Goal: Task Accomplishment & Management: Manage account settings

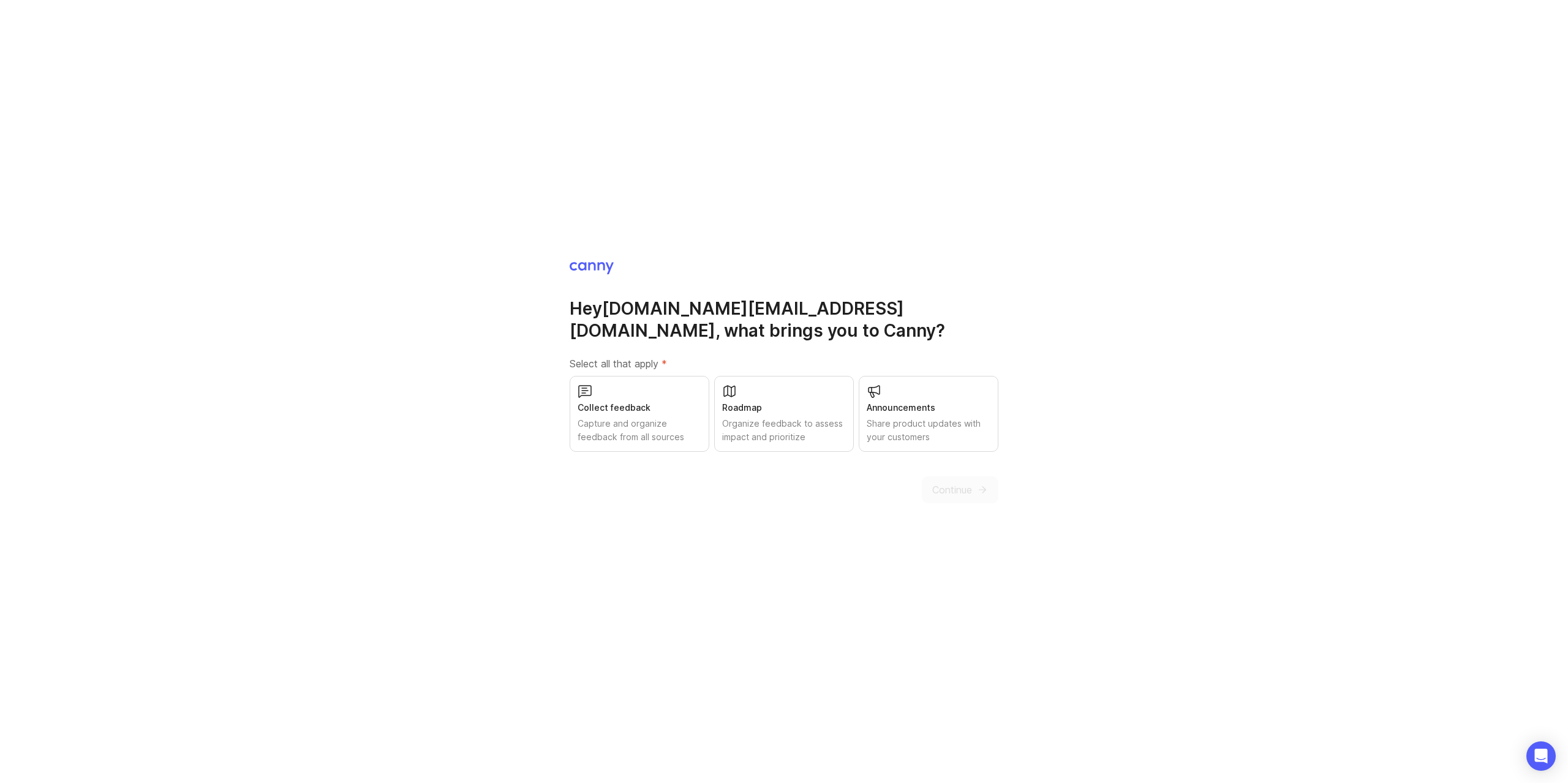
click at [610, 404] on div "Collect feedback" at bounding box center [640, 408] width 124 height 14
click at [948, 492] on span "Continue" at bounding box center [952, 490] width 39 height 14
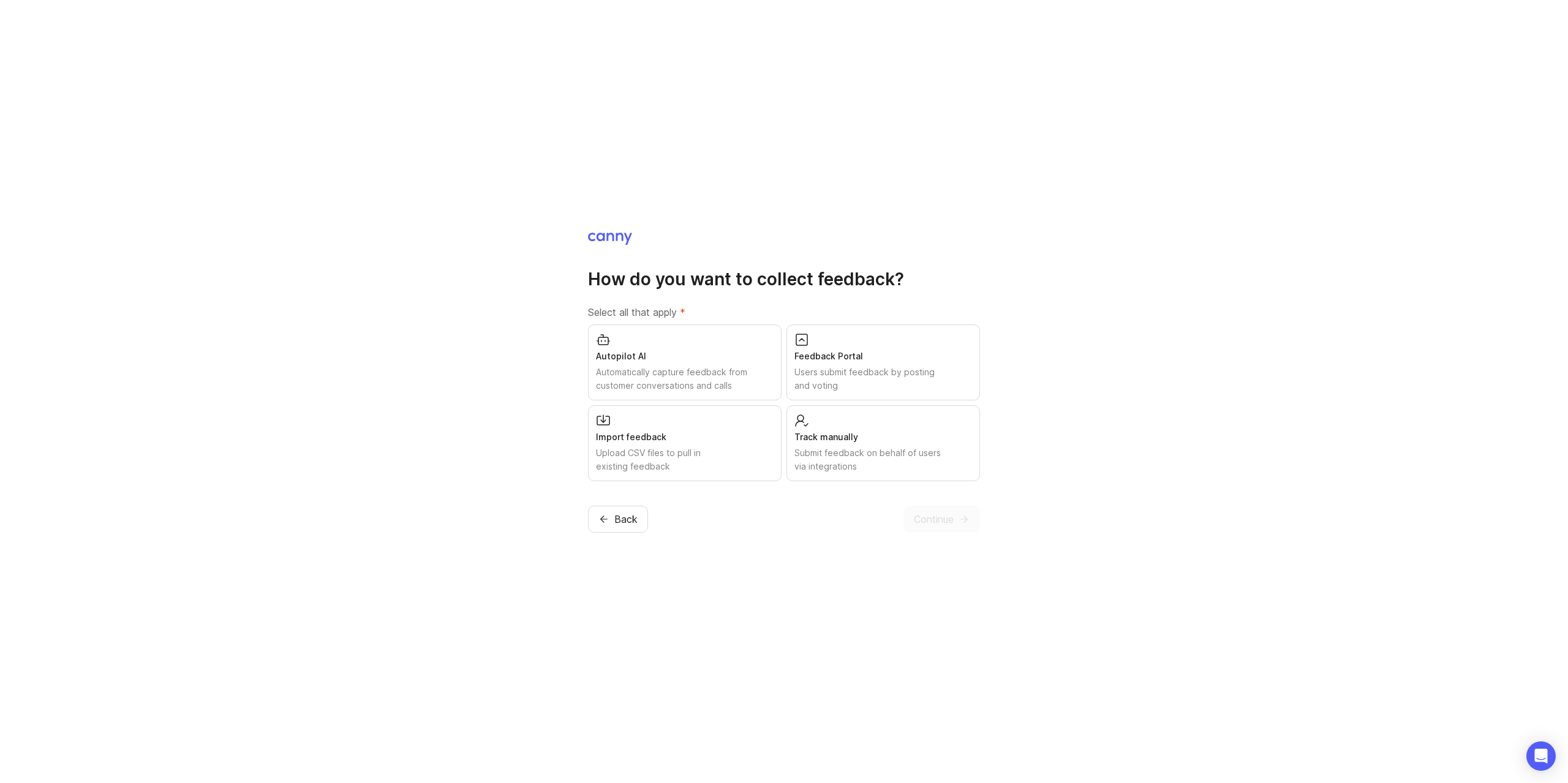
click at [844, 378] on div "Users submit feedback by posting and voting" at bounding box center [883, 379] width 177 height 27
click at [923, 514] on span "Continue" at bounding box center [933, 519] width 39 height 14
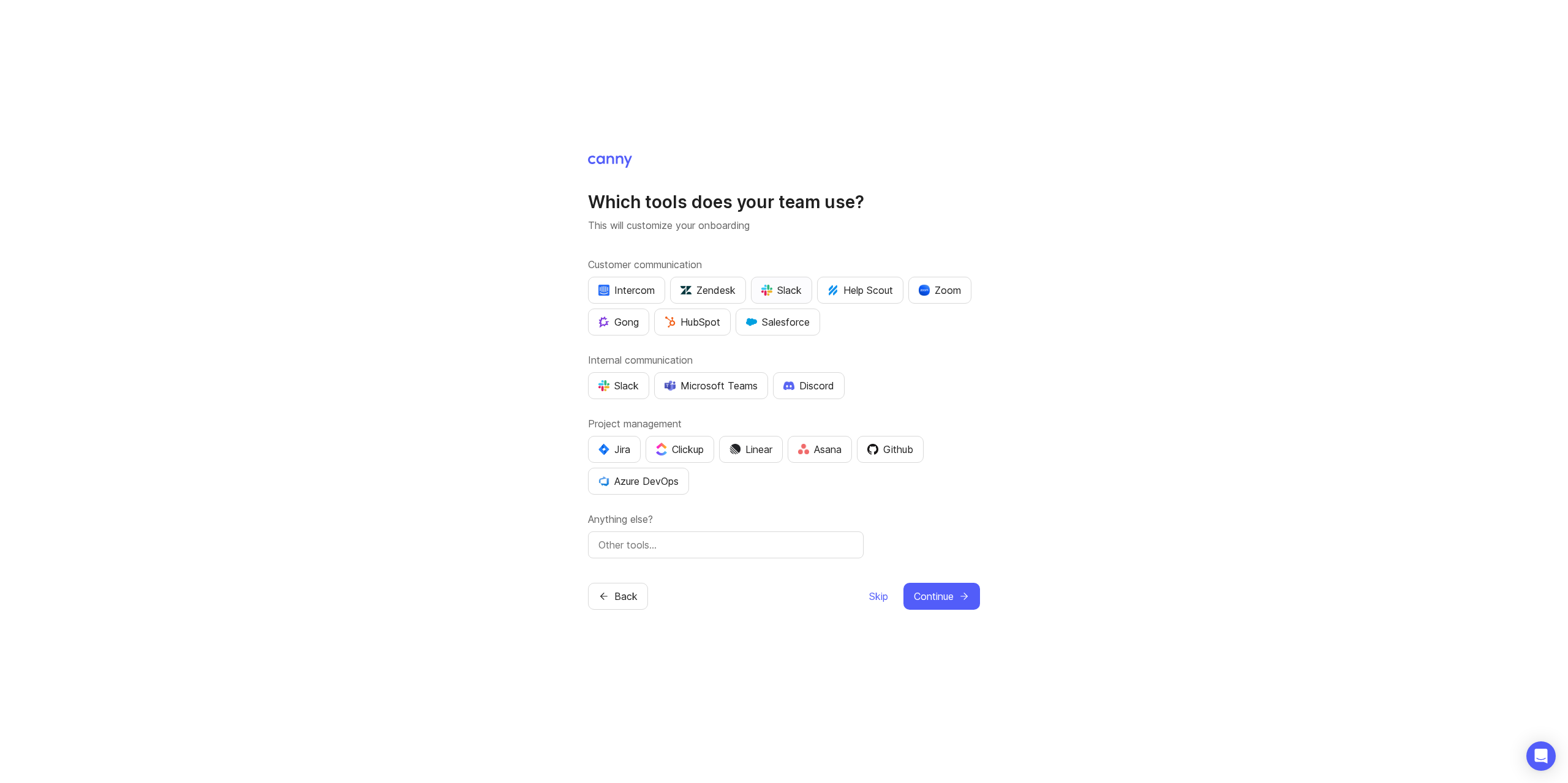
click at [786, 292] on div "Slack" at bounding box center [782, 290] width 40 height 14
click at [949, 291] on div "Zoom" at bounding box center [940, 290] width 42 height 14
click at [620, 388] on div "Slack" at bounding box center [619, 386] width 40 height 14
click at [799, 392] on div "Discord" at bounding box center [808, 386] width 51 height 14
click at [611, 450] on div "Jira" at bounding box center [615, 450] width 32 height 14
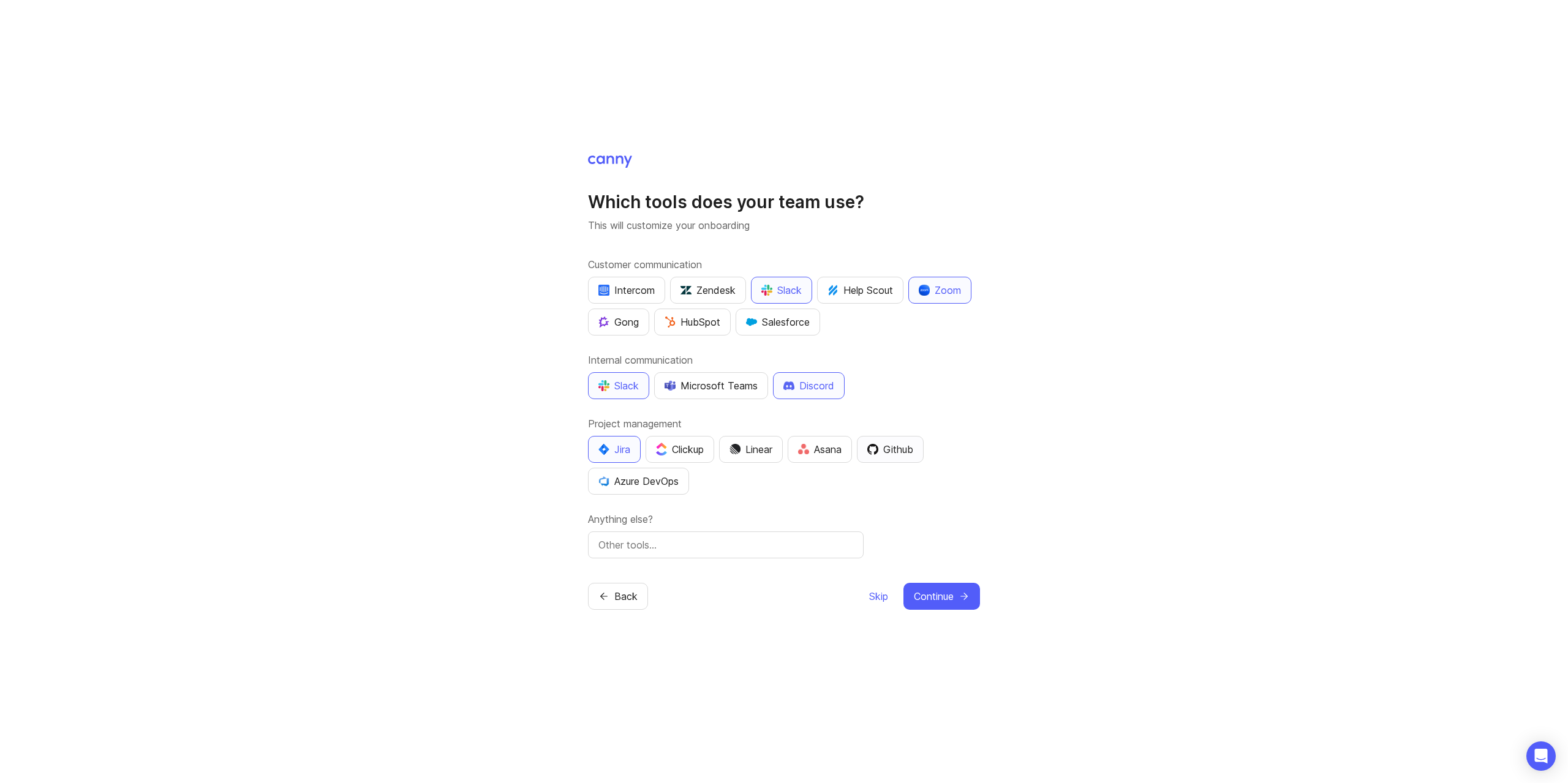
click at [894, 448] on div "Github" at bounding box center [890, 450] width 46 height 14
click at [924, 591] on span "Continue" at bounding box center [933, 596] width 39 height 14
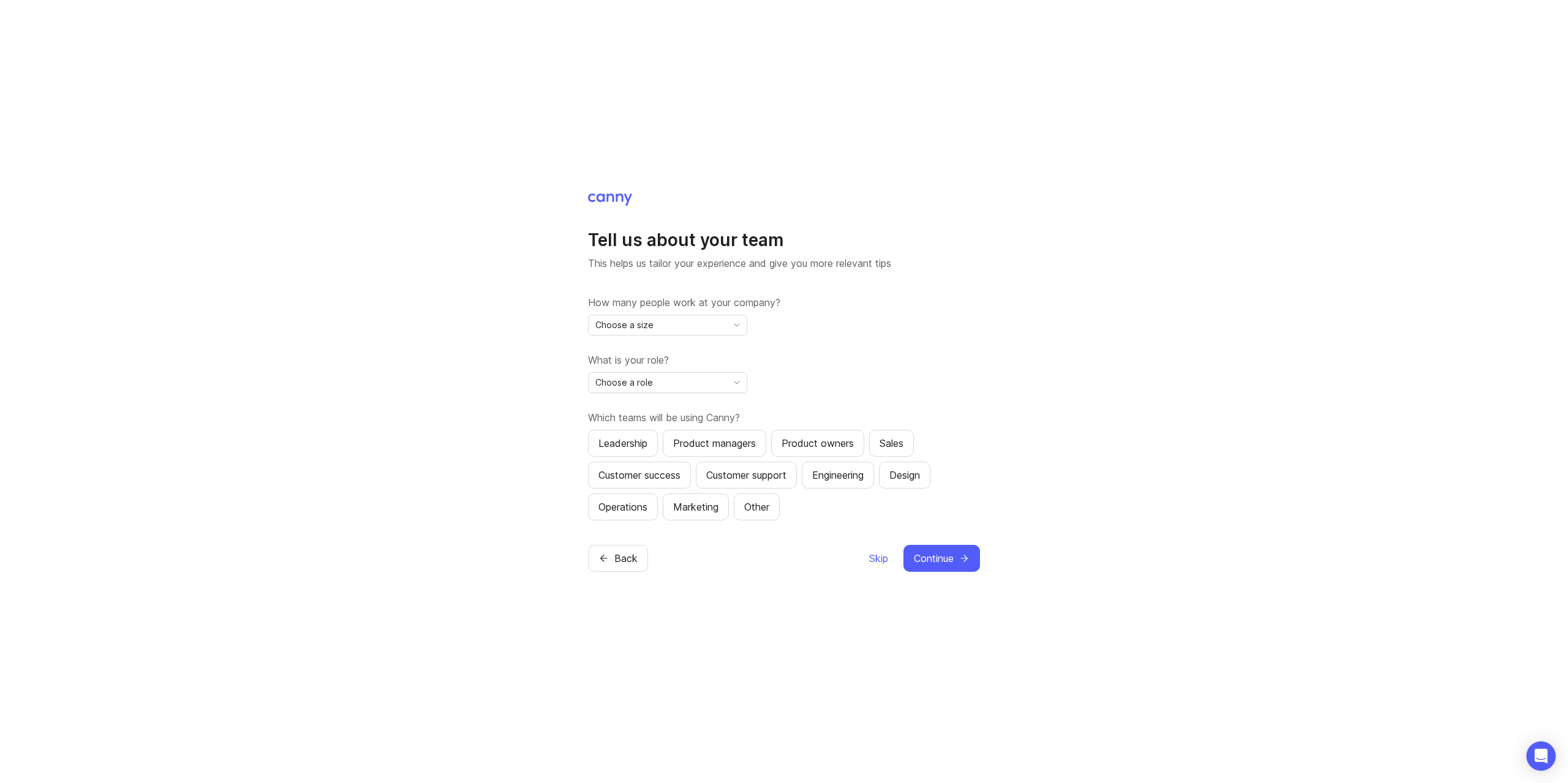
click at [682, 328] on div "Choose a size" at bounding box center [657, 325] width 139 height 19
click at [662, 387] on li "11-50" at bounding box center [667, 388] width 158 height 20
click at [694, 384] on div "Choose a role" at bounding box center [657, 383] width 139 height 19
click at [661, 427] on span "Product Manager" at bounding box center [632, 426] width 71 height 14
click at [731, 476] on div "Customer support" at bounding box center [746, 475] width 81 height 14
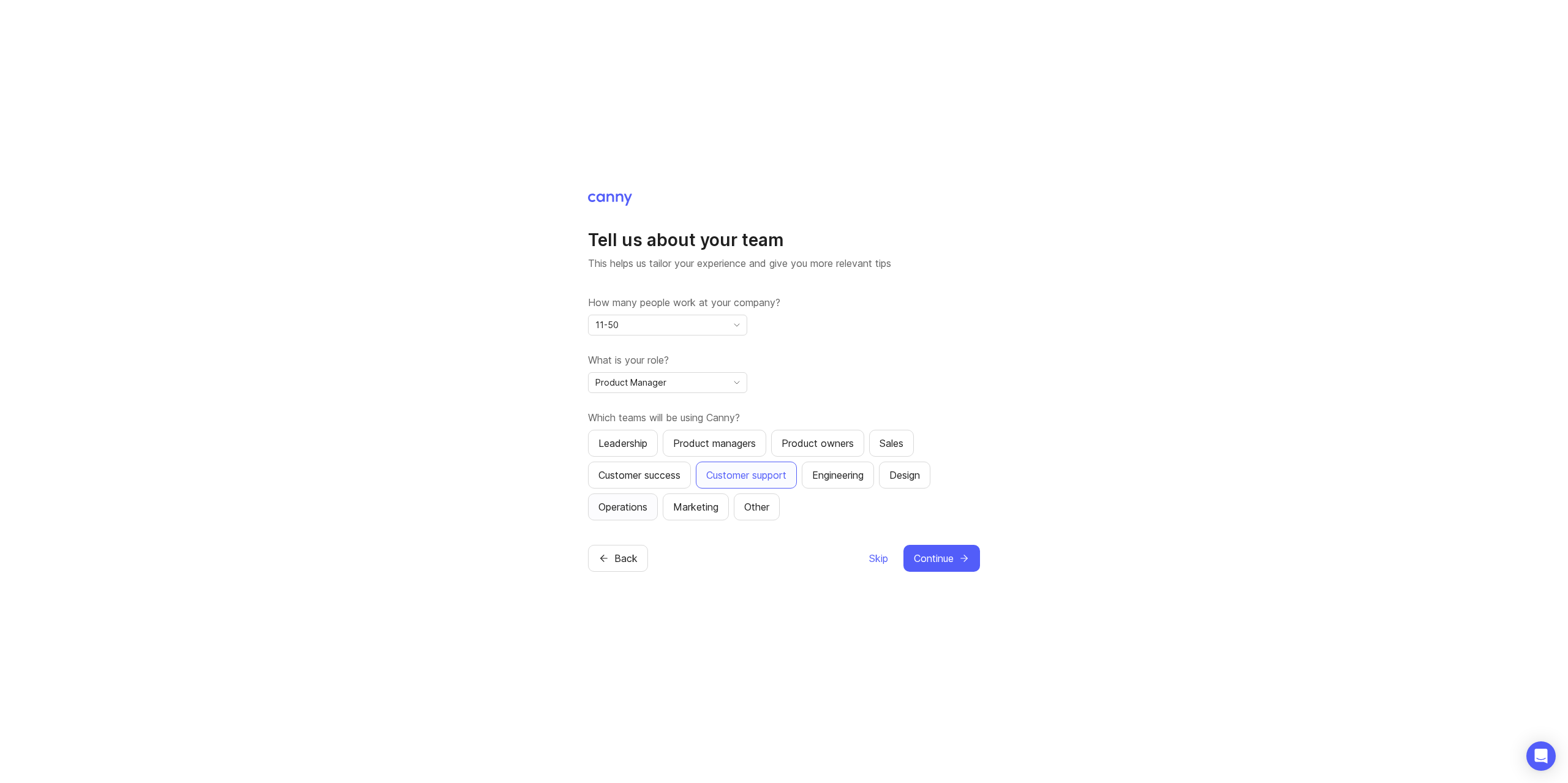
click at [639, 509] on div "Operations" at bounding box center [623, 507] width 49 height 14
click at [926, 563] on span "Continue" at bounding box center [933, 558] width 39 height 14
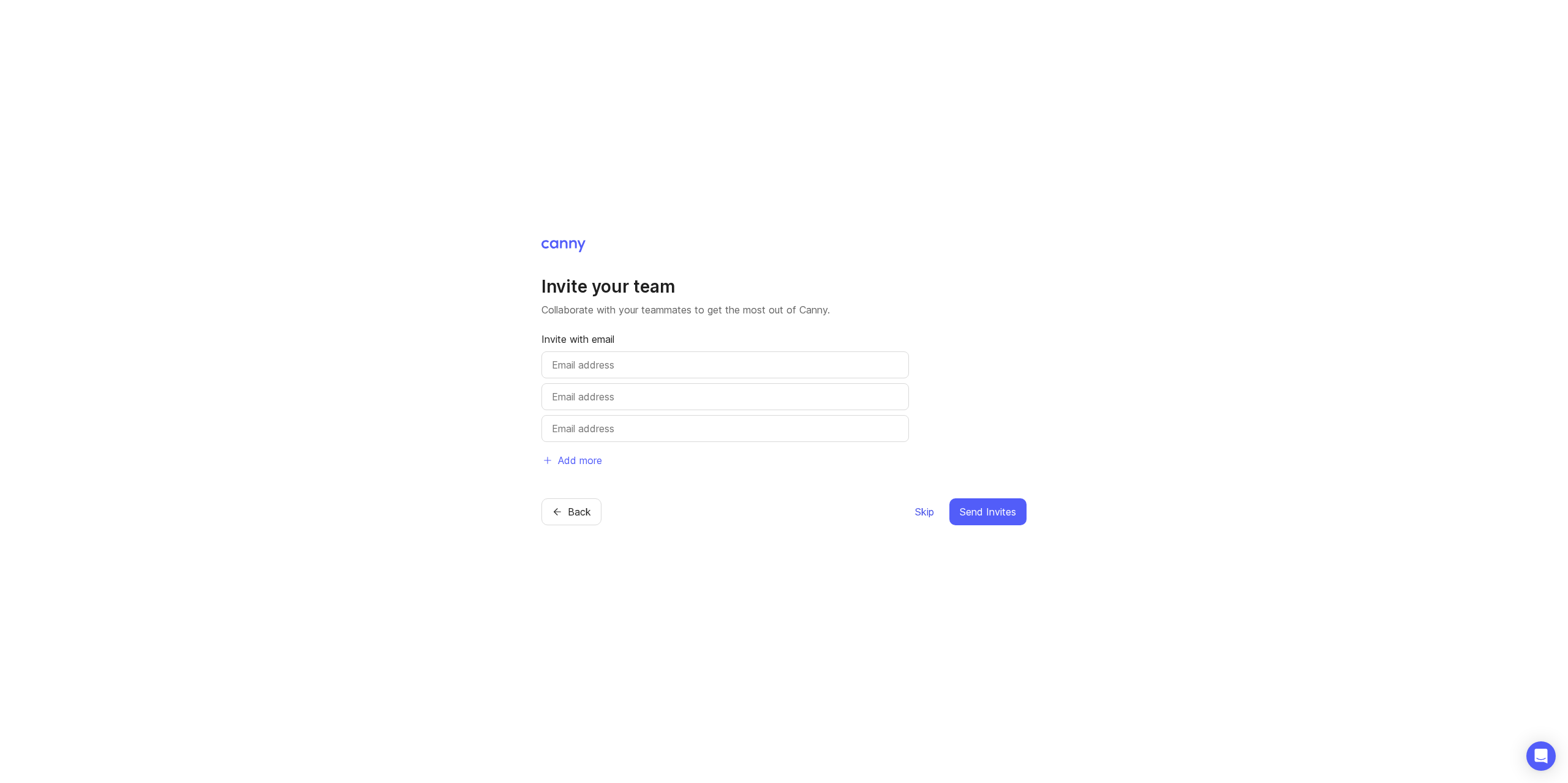
click at [926, 509] on span "Skip" at bounding box center [924, 512] width 19 height 14
click at [923, 512] on span "Skip" at bounding box center [924, 512] width 19 height 14
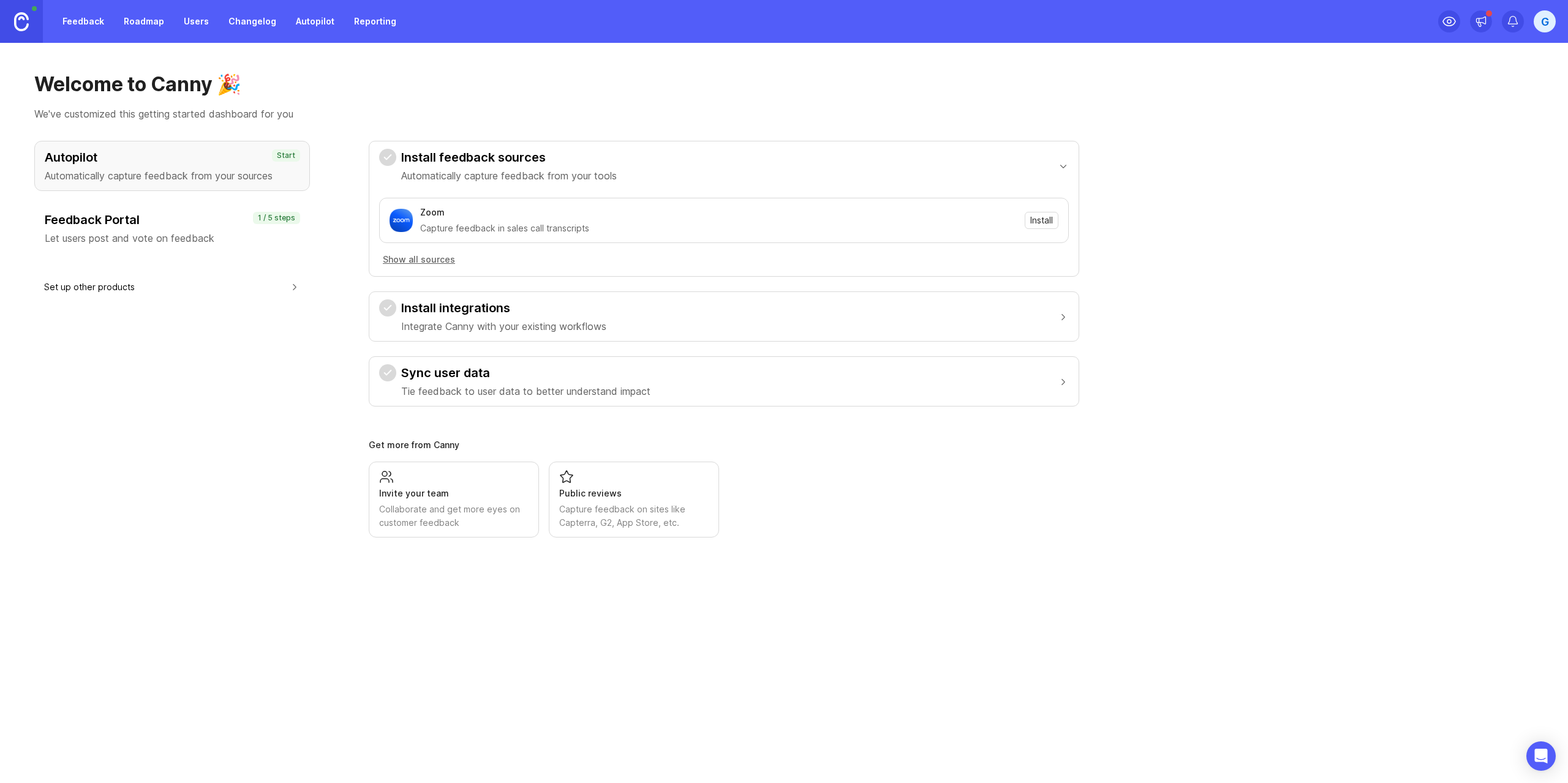
click at [98, 22] on link "Feedback" at bounding box center [83, 21] width 56 height 22
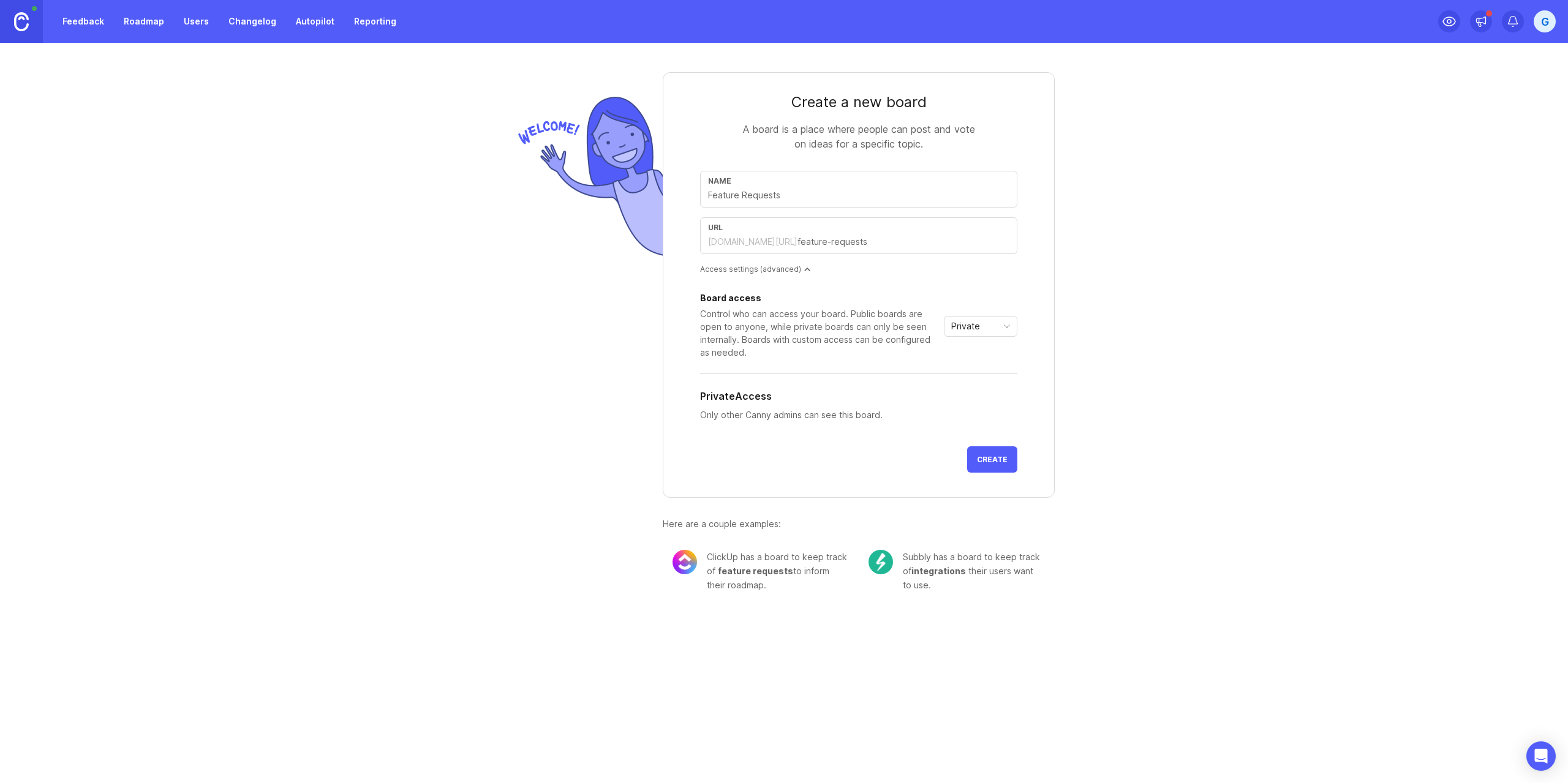
click at [305, 20] on link "Autopilot" at bounding box center [315, 21] width 53 height 22
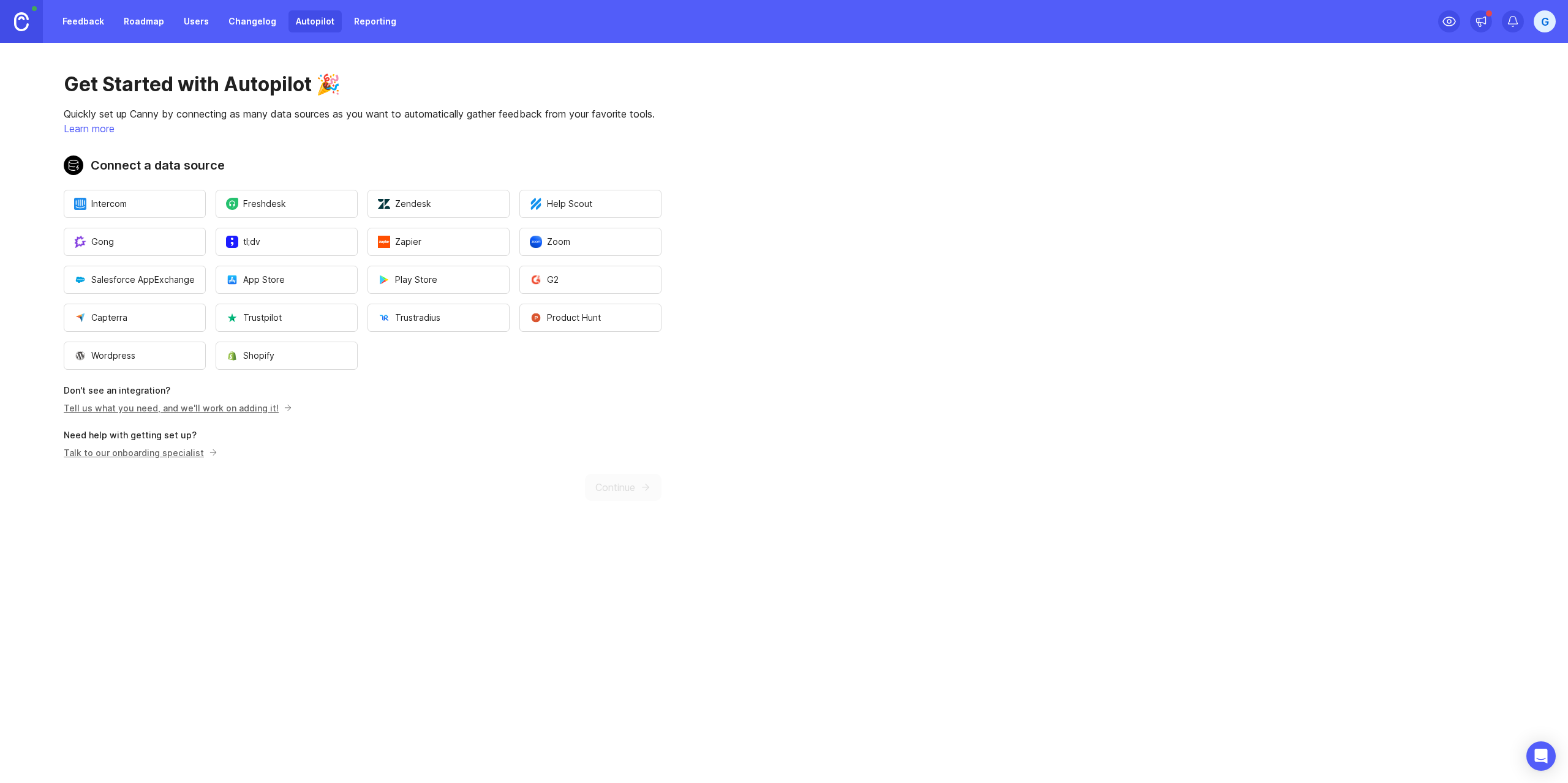
click at [78, 23] on link "Feedback" at bounding box center [83, 21] width 56 height 22
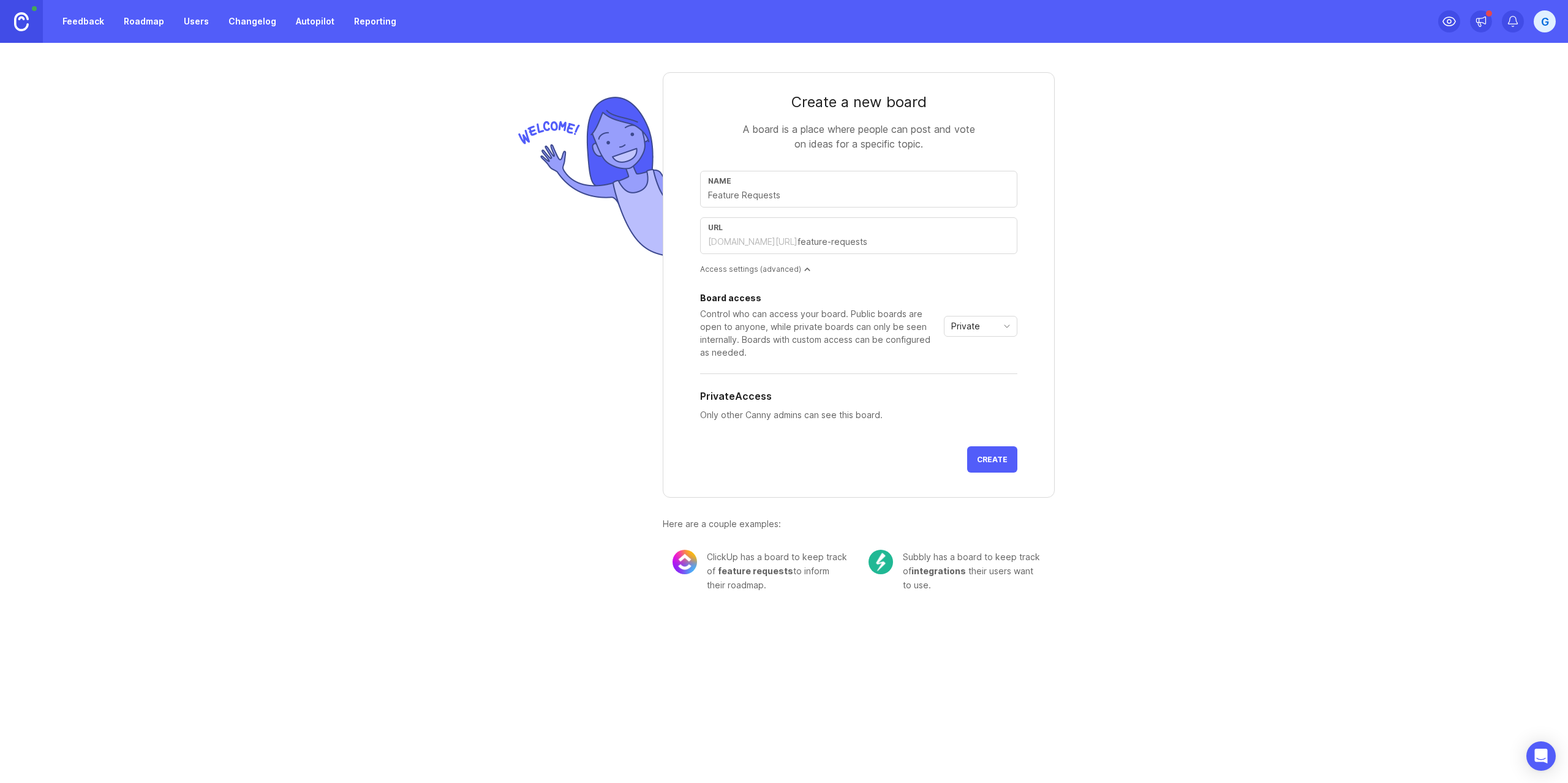
click at [140, 26] on link "Roadmap" at bounding box center [143, 21] width 55 height 22
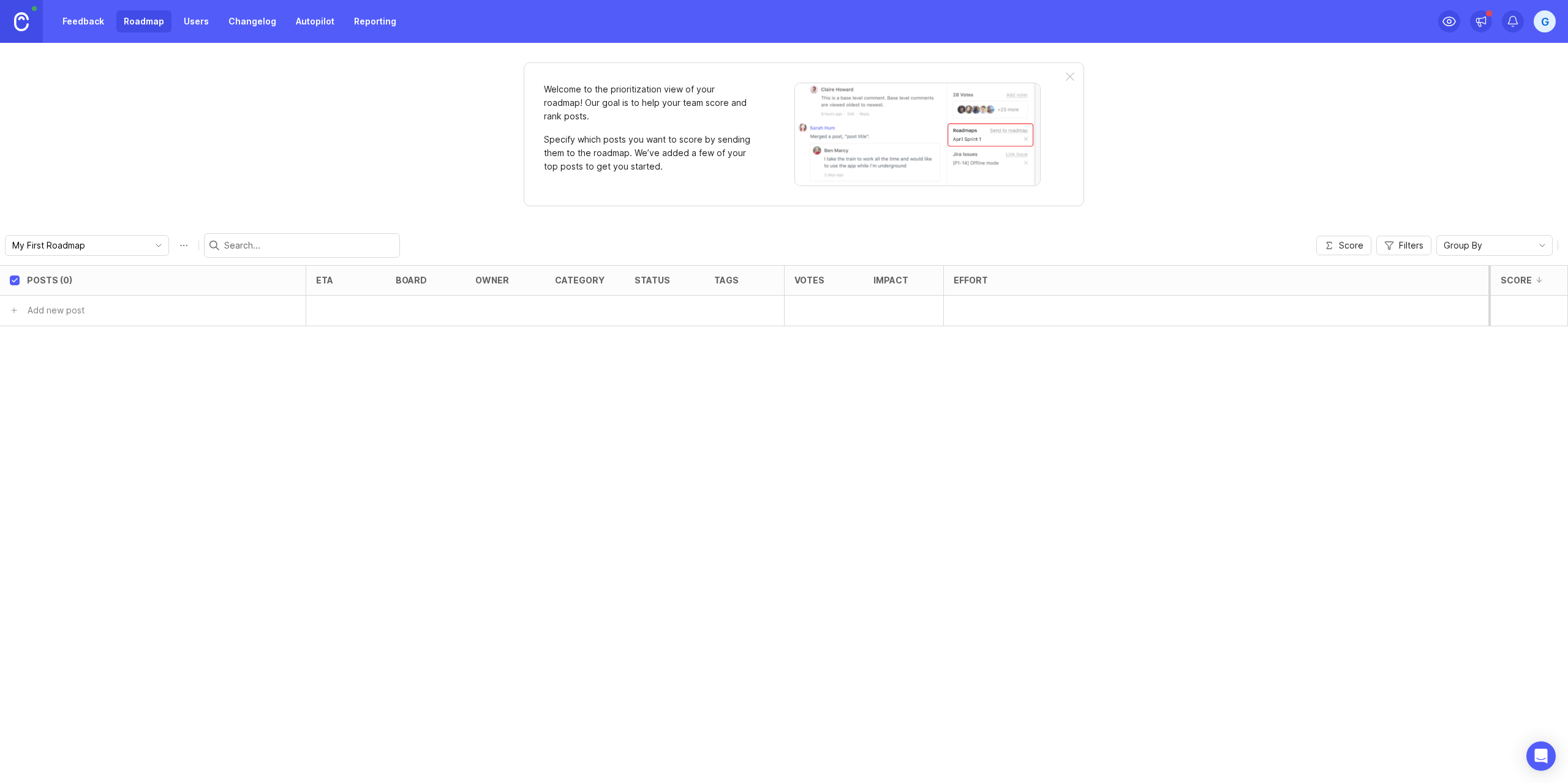
click at [190, 24] on link "Users" at bounding box center [196, 21] width 39 height 22
